Goal: Find specific page/section: Find specific page/section

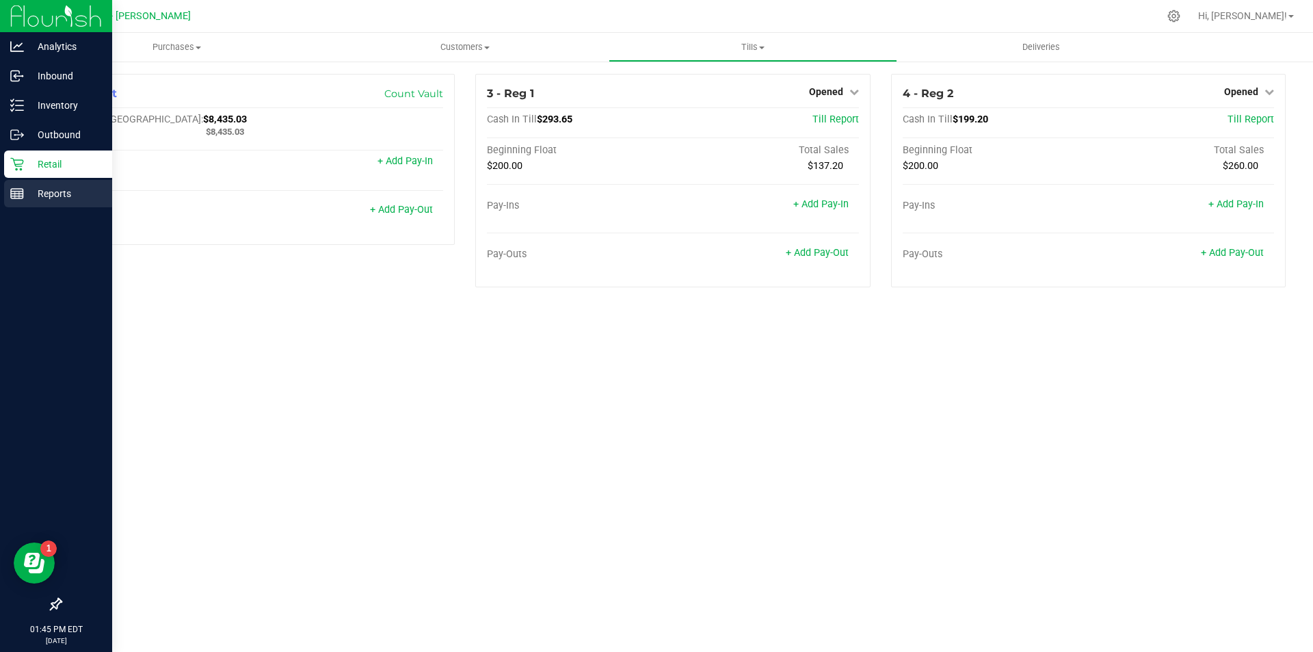
click at [39, 190] on p "Reports" at bounding box center [65, 193] width 82 height 16
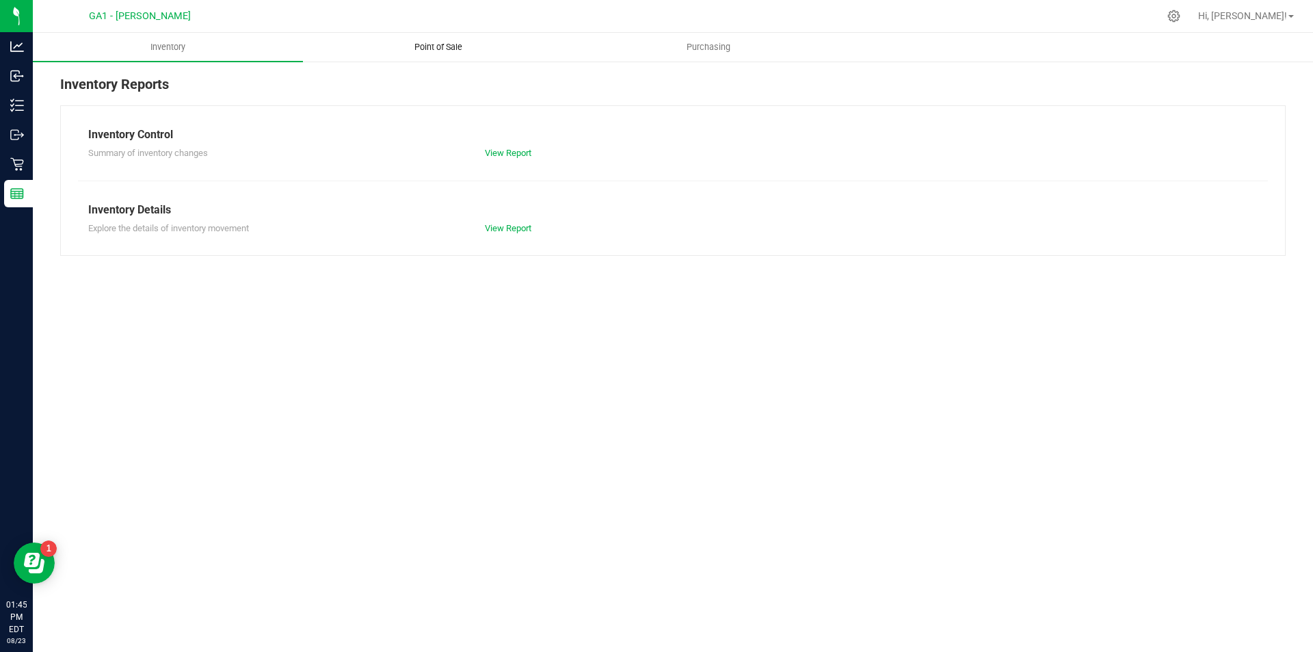
click at [446, 46] on span "Point of Sale" at bounding box center [438, 47] width 85 height 12
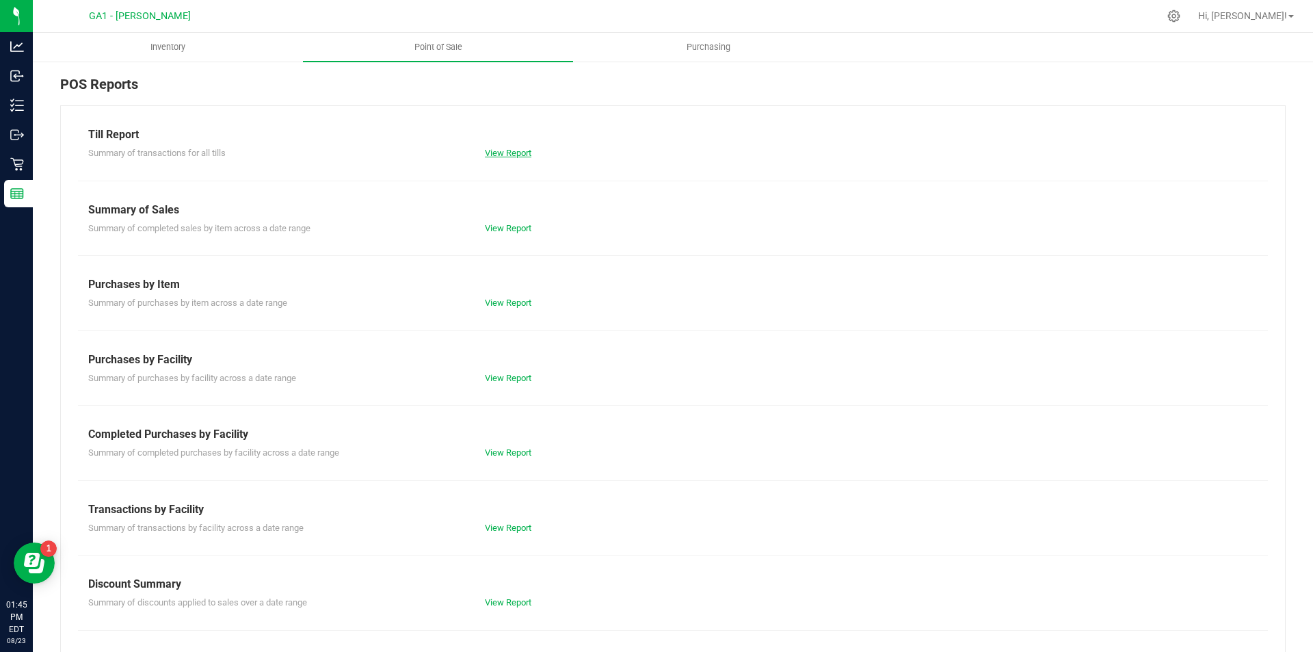
click at [503, 149] on link "View Report" at bounding box center [508, 153] width 47 height 10
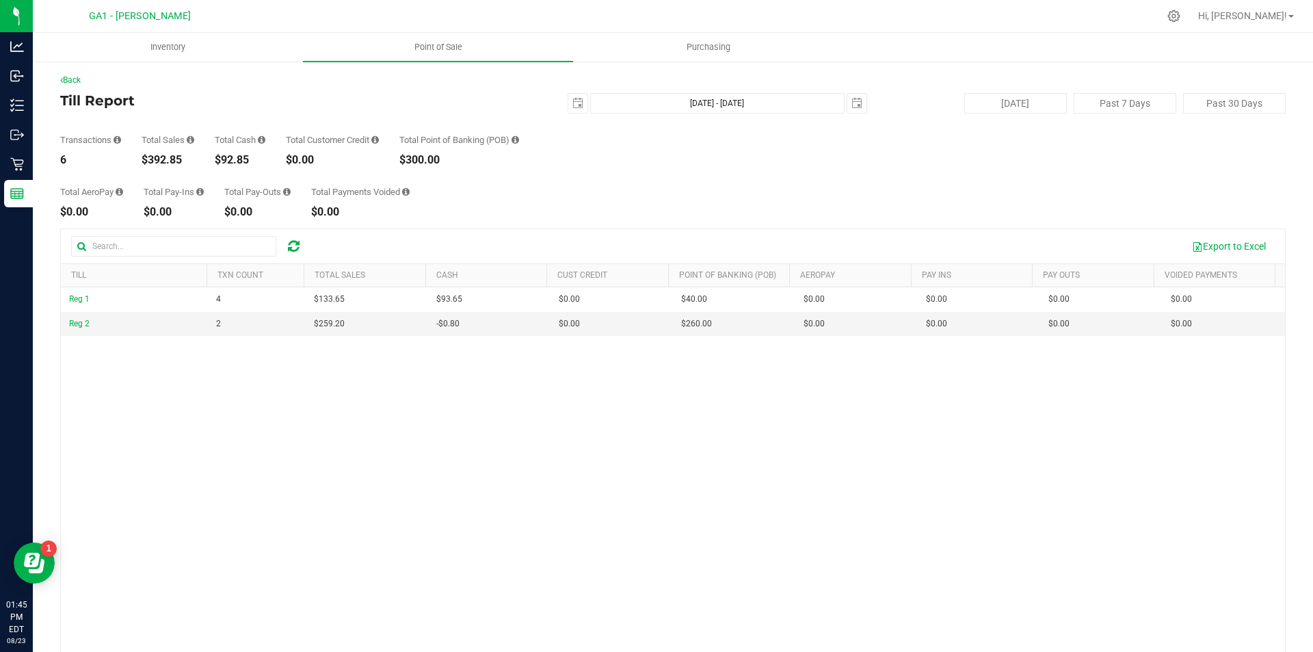
click at [616, 171] on div "Total AeroPay $0.00 Total Pay-Ins $0.00 Total Pay-Outs $0.00 Total Payments Voi…" at bounding box center [673, 192] width 1226 height 52
click at [298, 86] on div "Back Till Report 2025-08-23 Aug 23, 2025 - Aug 23, 2025 2025-08-23 Today Past 7…" at bounding box center [673, 402] width 1226 height 657
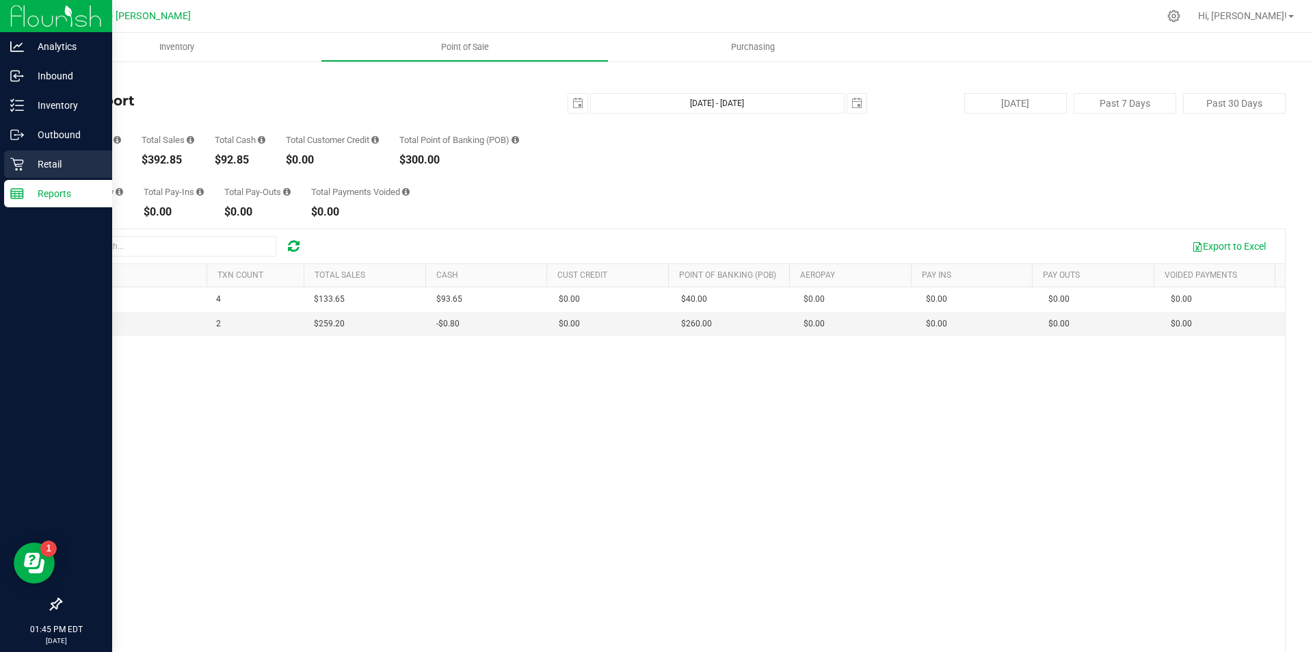
click at [27, 156] on p "Retail" at bounding box center [65, 164] width 82 height 16
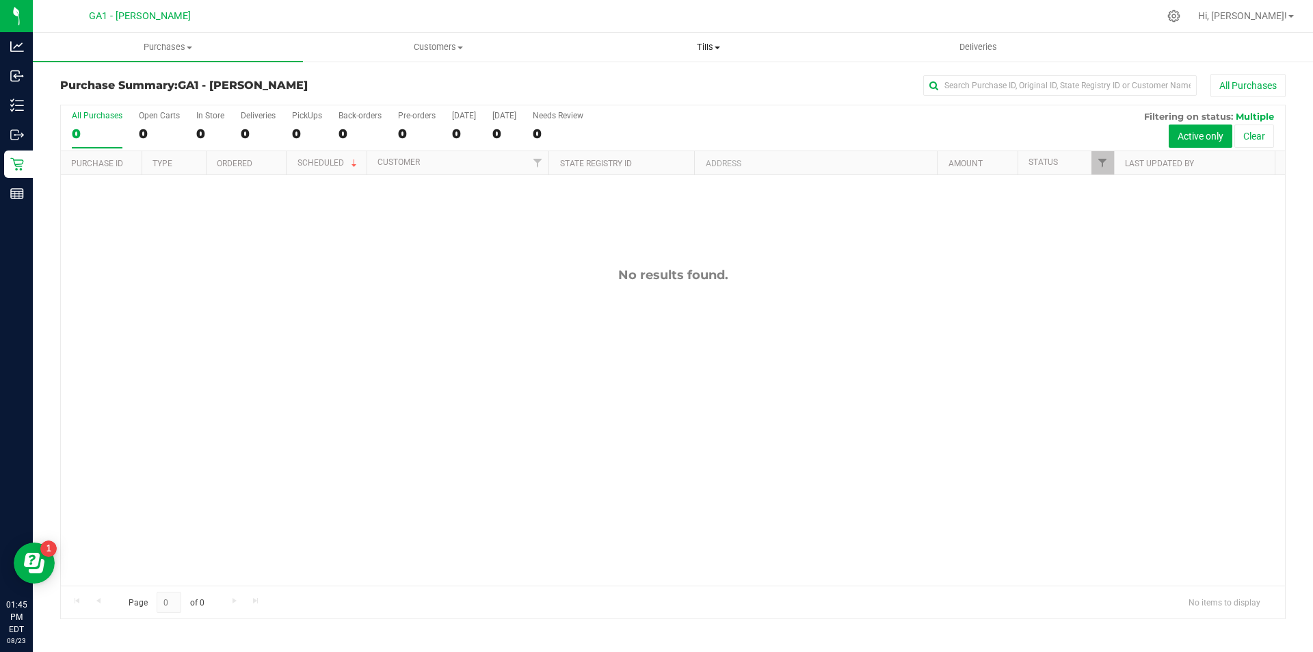
click at [713, 48] on span "Tills" at bounding box center [708, 47] width 269 height 12
click at [627, 86] on span "Manage tills" at bounding box center [619, 83] width 92 height 12
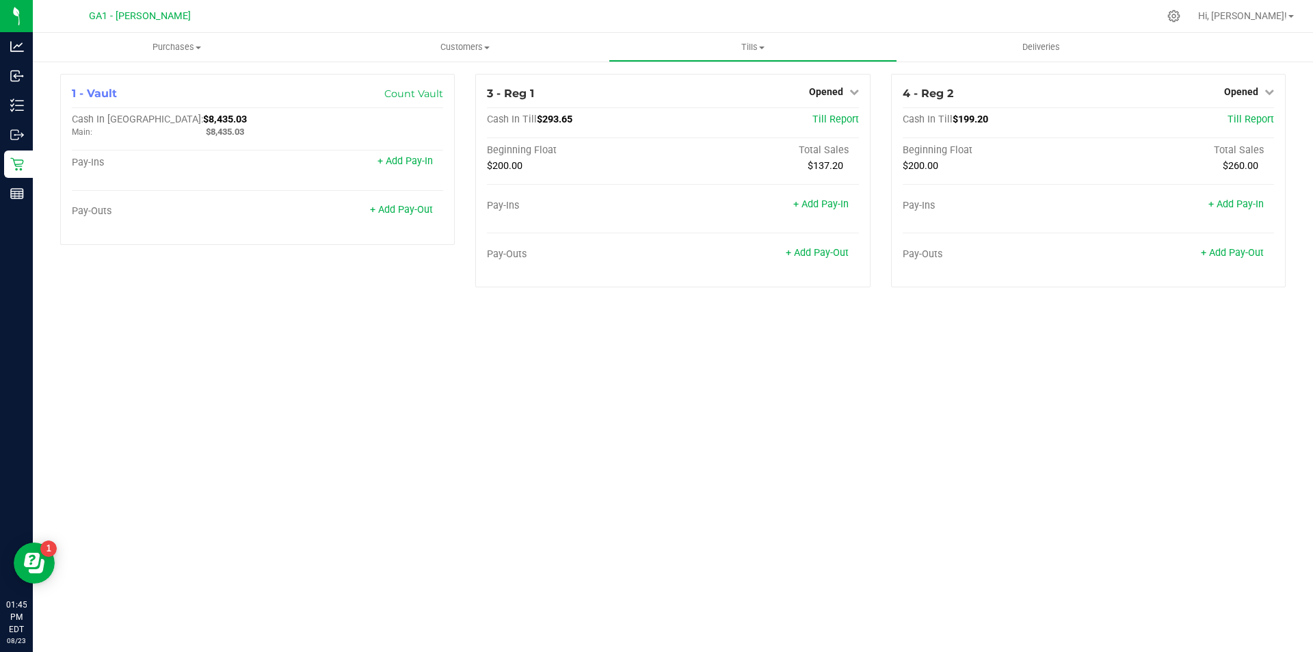
click at [528, 348] on div "Purchases Summary of purchases Fulfillment All purchases Customers All customer…" at bounding box center [673, 342] width 1281 height 619
click at [475, 349] on div "Purchases Summary of purchases Fulfillment All purchases Customers All customer…" at bounding box center [673, 342] width 1281 height 619
